Goal: Find specific page/section: Find specific page/section

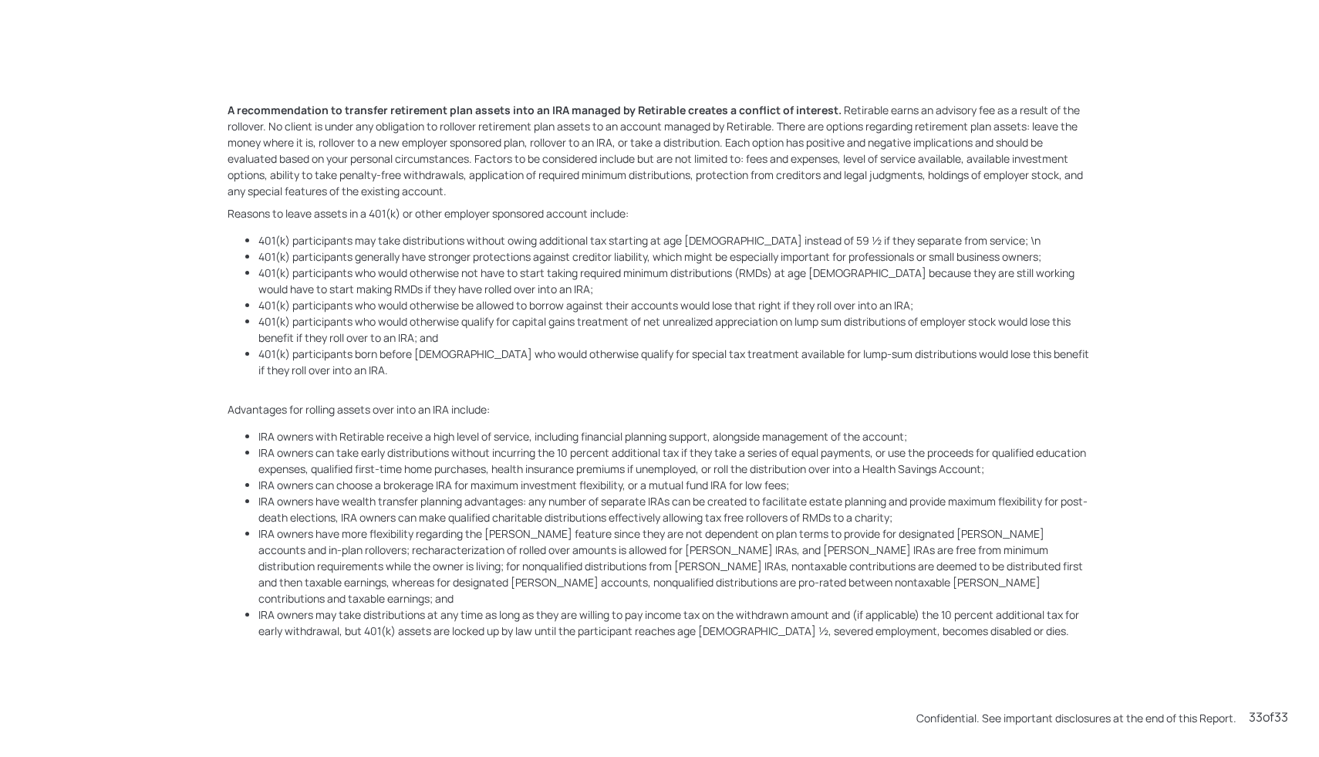
scroll to position [24210, 0]
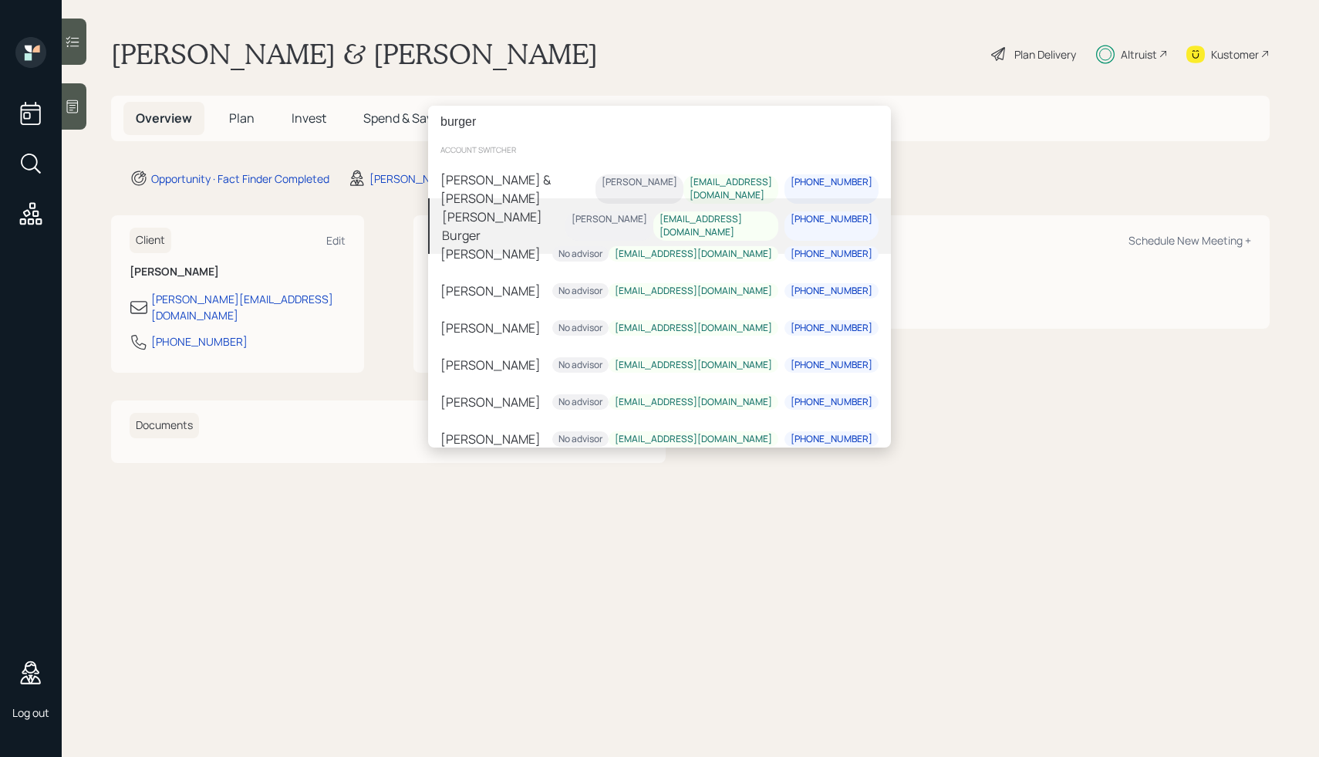
type input "burger"
